Goal: Transaction & Acquisition: Obtain resource

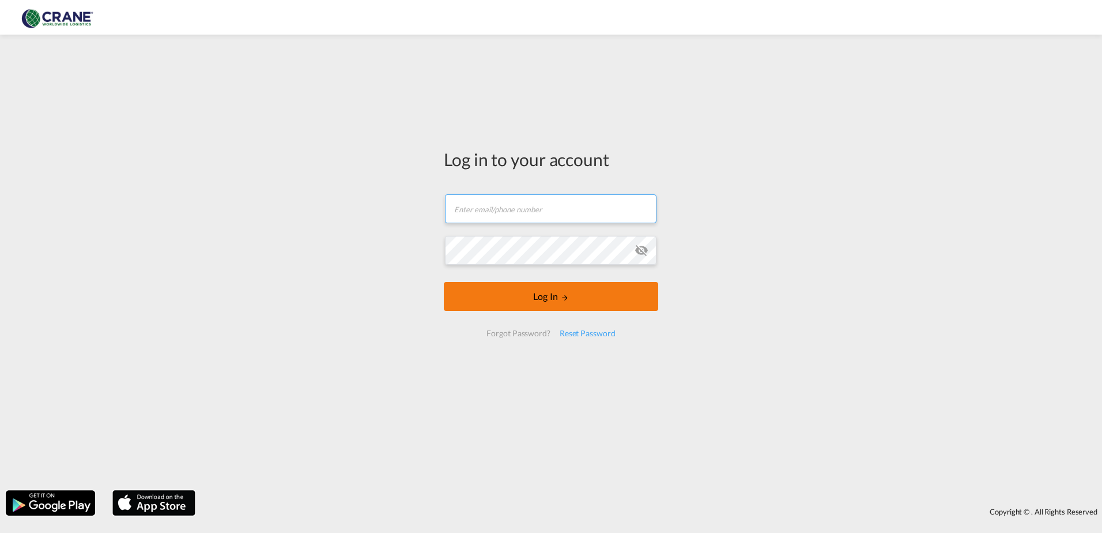
type input "[PERSON_NAME][EMAIL_ADDRESS][DOMAIN_NAME]"
click at [589, 301] on button "Log In" at bounding box center [551, 296] width 214 height 29
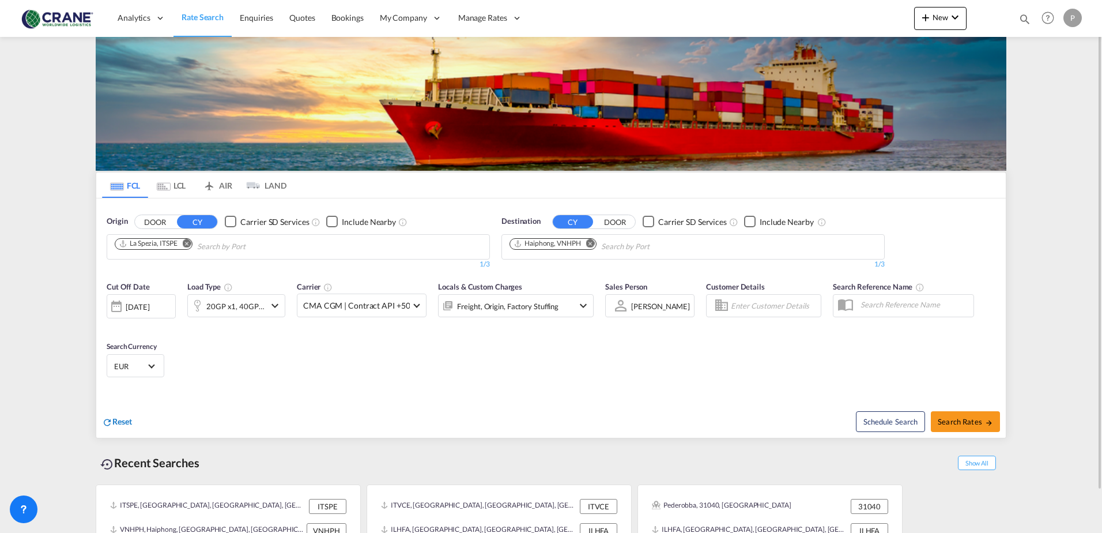
click at [122, 418] on span "Reset" at bounding box center [122, 421] width 20 height 10
click at [252, 308] on div "20GP x1" at bounding box center [223, 305] width 71 height 23
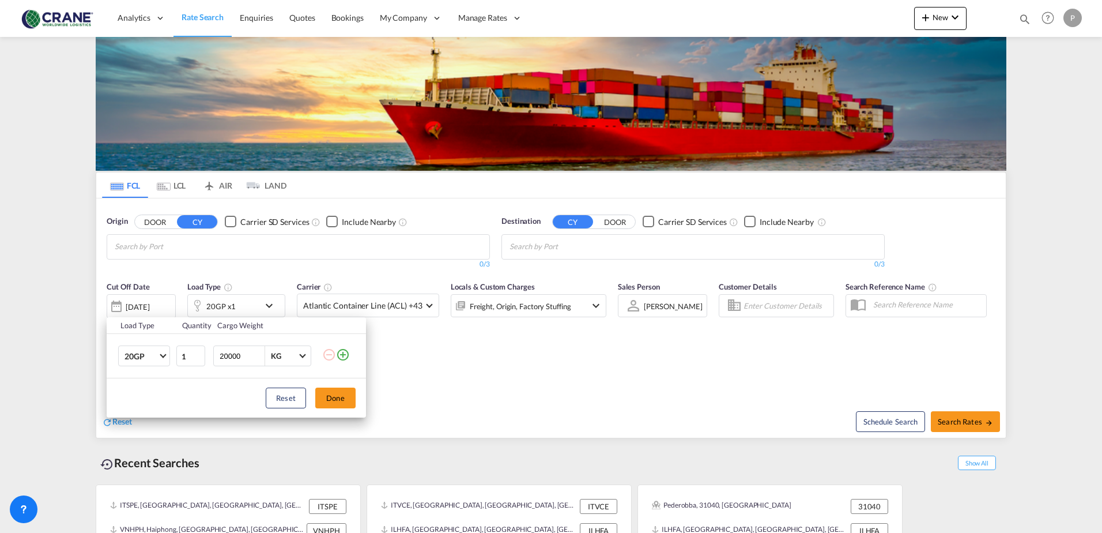
click at [342, 355] on md-icon "icon-plus-circle-outline" at bounding box center [343, 355] width 14 height 14
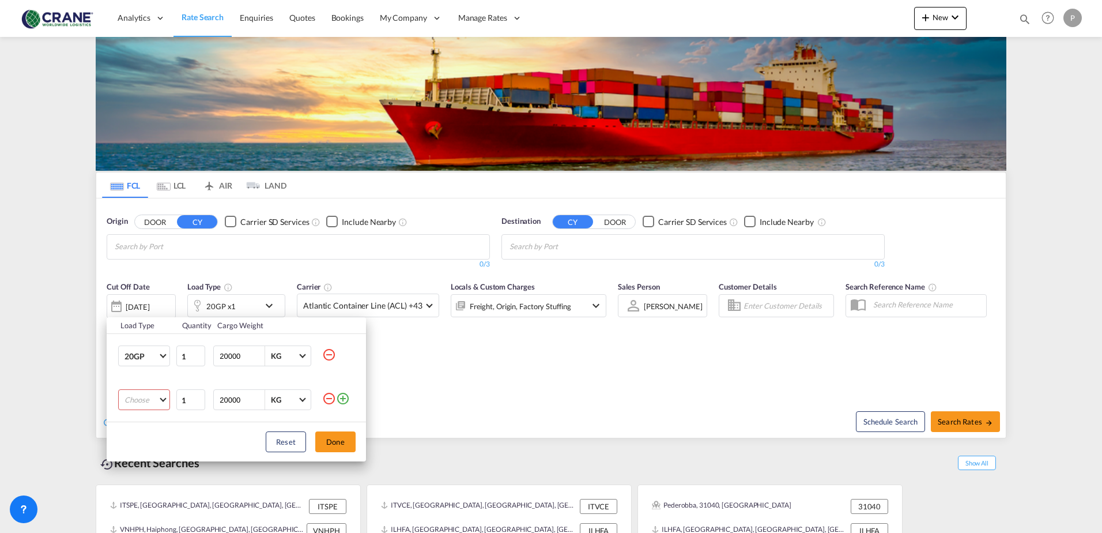
click at [154, 401] on md-select "Choose 20GP 40GP 40HC 45HC 20RE 40RE 40HR 20OT 40OT 20FR 40FR 40NR 20NR 45S 20T…" at bounding box center [144, 399] width 52 height 21
click at [156, 425] on md-option "40GP" at bounding box center [154, 422] width 78 height 28
click at [329, 440] on button "Done" at bounding box center [335, 441] width 40 height 21
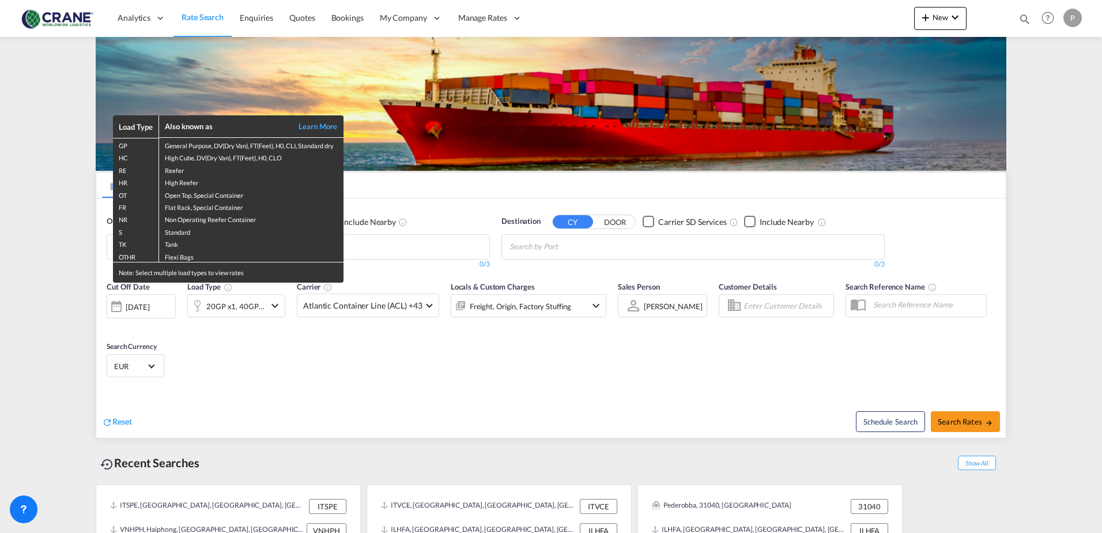
click at [390, 249] on div "Load Type Also known as Learn More GP General Purpose, DV(Dry Van), FT(Feet), H…" at bounding box center [551, 266] width 1102 height 533
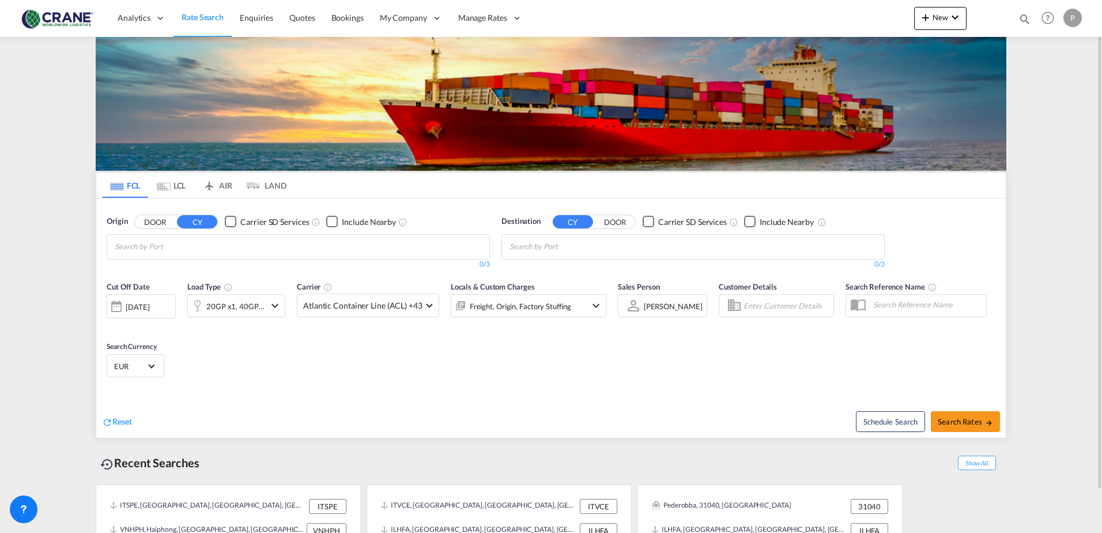
click at [215, 247] on input "Chips input." at bounding box center [170, 246] width 110 height 18
click at [160, 220] on button "DOOR" at bounding box center [155, 221] width 40 height 13
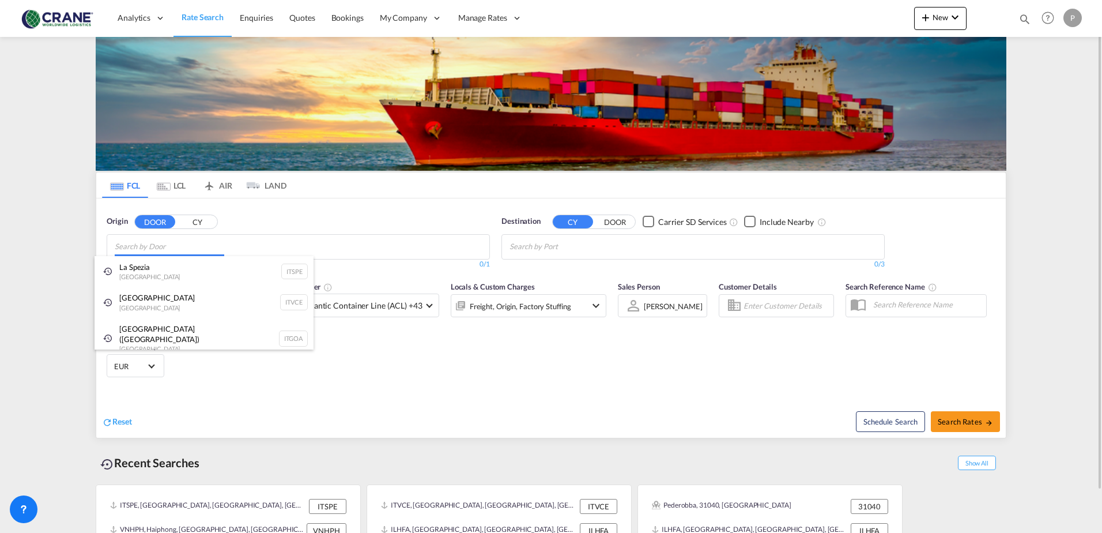
click at [173, 249] on body "Analytics Reports Dashboard Rate Search Enquiries Quotes Bookings" at bounding box center [551, 266] width 1102 height 533
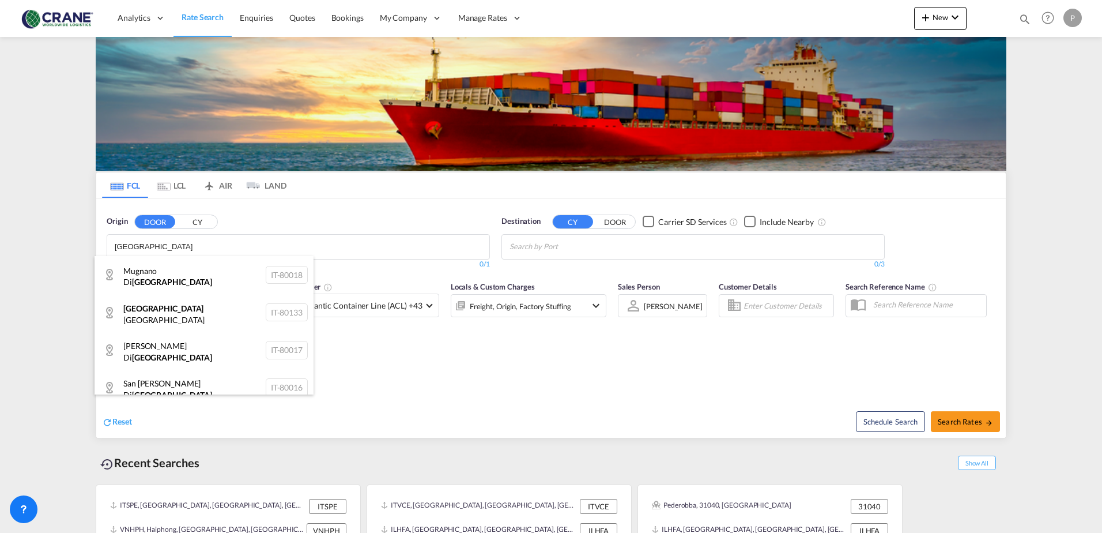
type input "[GEOGRAPHIC_DATA]"
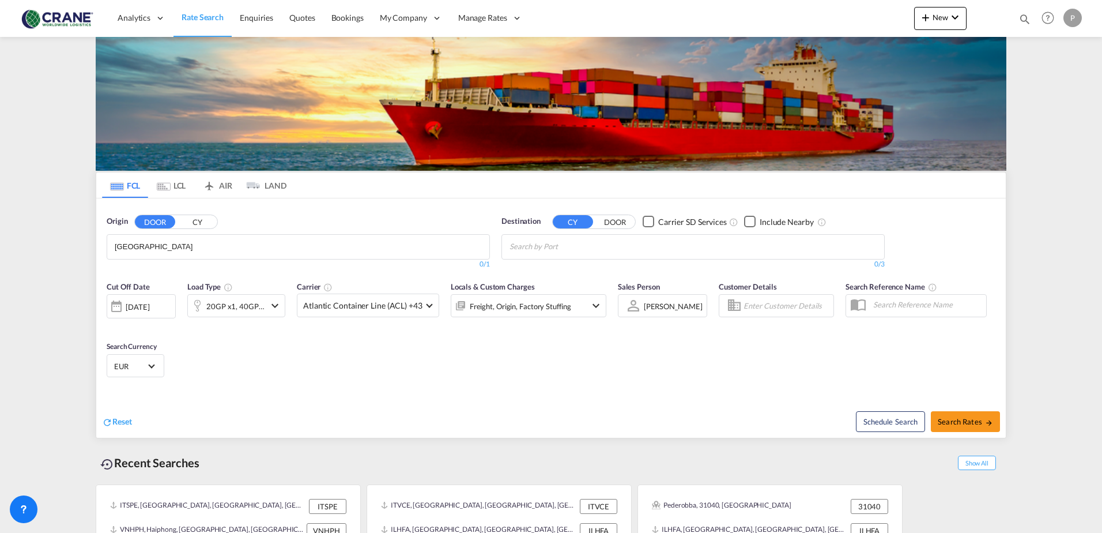
click at [193, 220] on button "CY" at bounding box center [197, 221] width 40 height 13
click at [172, 247] on body "Analytics Reports Dashboard Rate Search Enquiries Quotes Bookings" at bounding box center [551, 266] width 1102 height 533
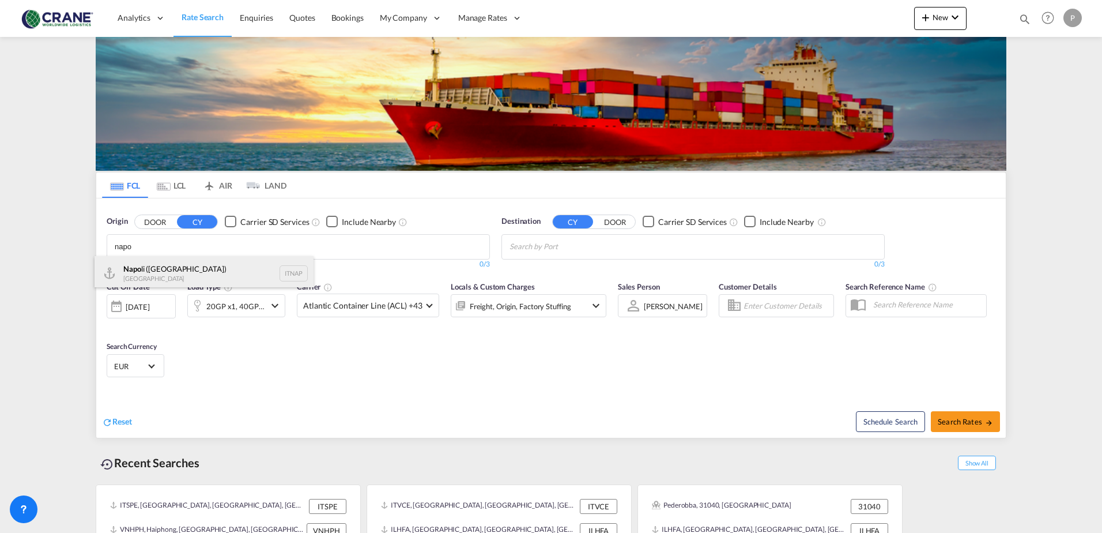
type input "napo"
click at [164, 270] on div "Napo li ([GEOGRAPHIC_DATA]) [GEOGRAPHIC_DATA] ITNAP" at bounding box center [204, 273] width 219 height 35
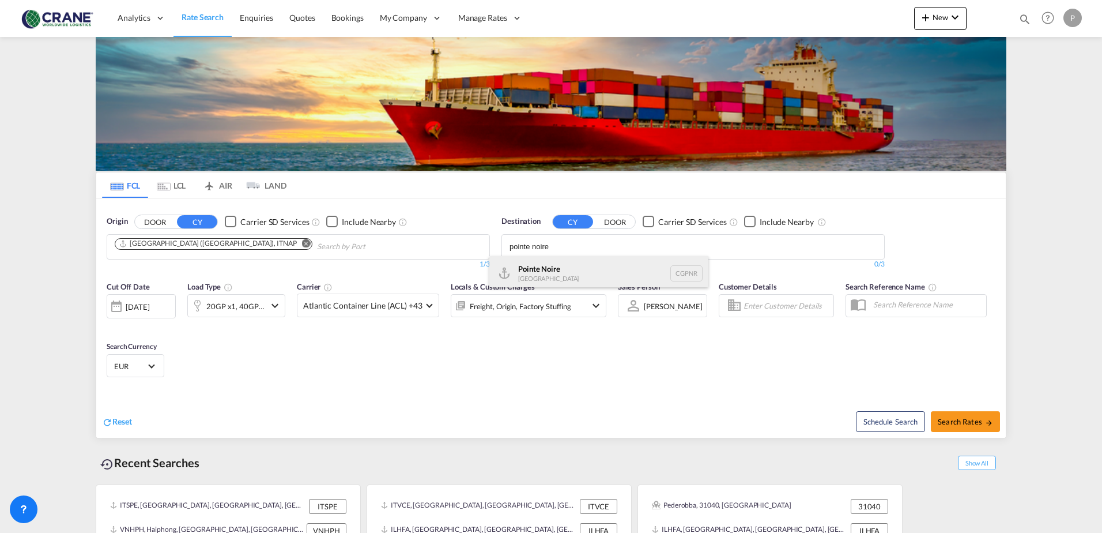
type input "pointe noire"
drag, startPoint x: 582, startPoint y: 270, endPoint x: 587, endPoint y: 274, distance: 6.6
click at [581, 271] on div "[GEOGRAPHIC_DATA] CGPNR" at bounding box center [598, 273] width 219 height 35
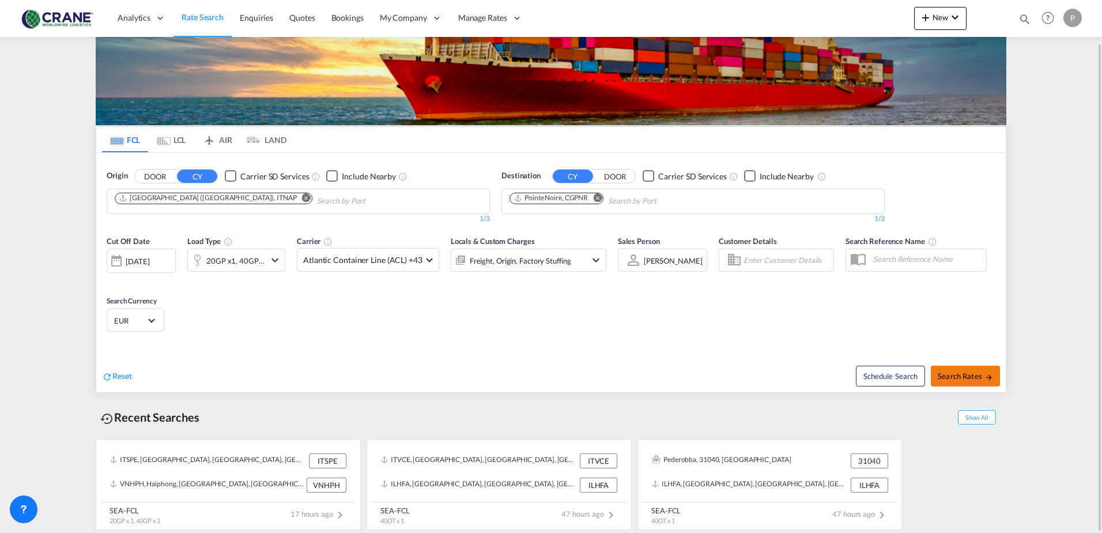
click at [972, 375] on span "Search Rates" at bounding box center [965, 375] width 55 height 9
type input "ITNAP to CGPNR / [DATE]"
